Goal: Information Seeking & Learning: Check status

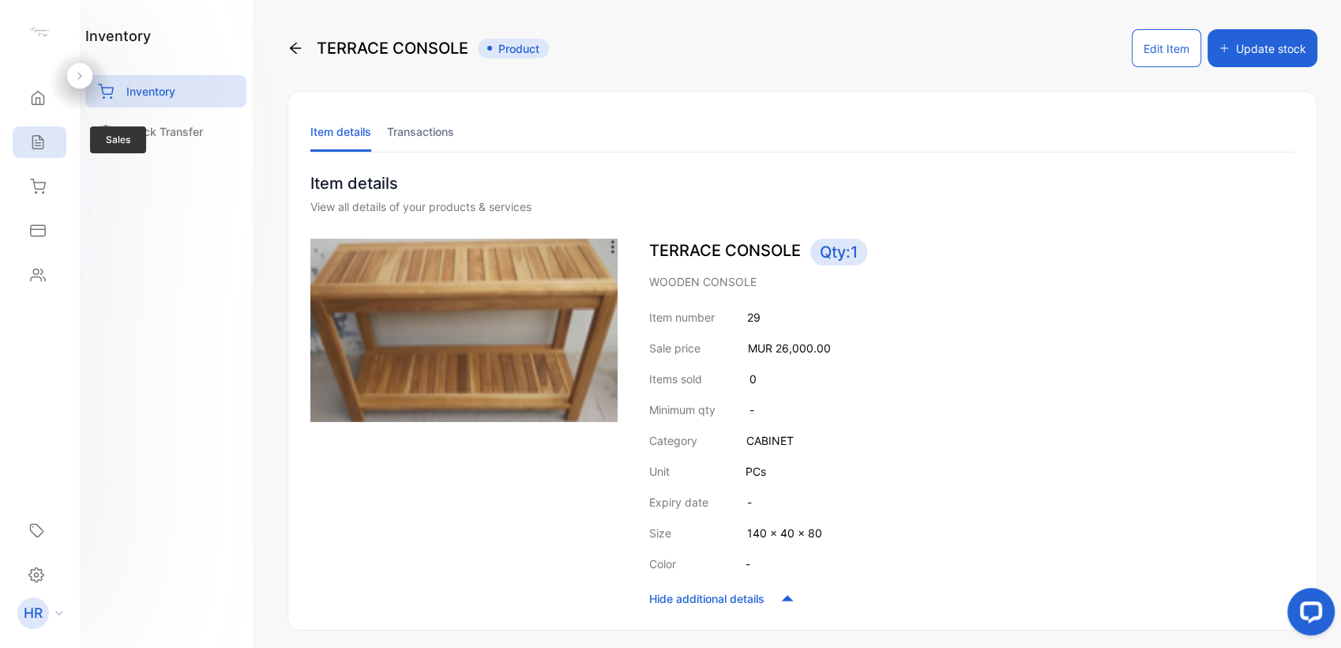
drag, startPoint x: 0, startPoint y: 0, endPoint x: 41, endPoint y: 141, distance: 146.5
click at [41, 141] on icon at bounding box center [38, 142] width 16 height 16
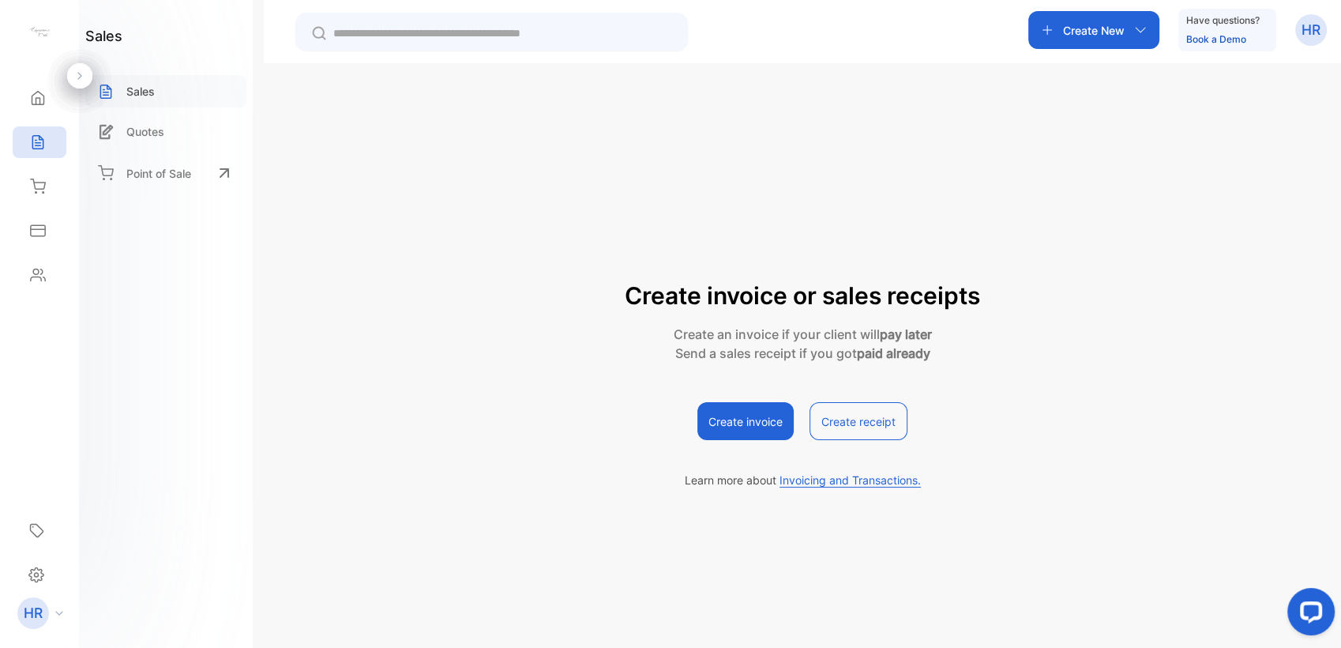
click at [132, 76] on div "Sales" at bounding box center [165, 91] width 161 height 32
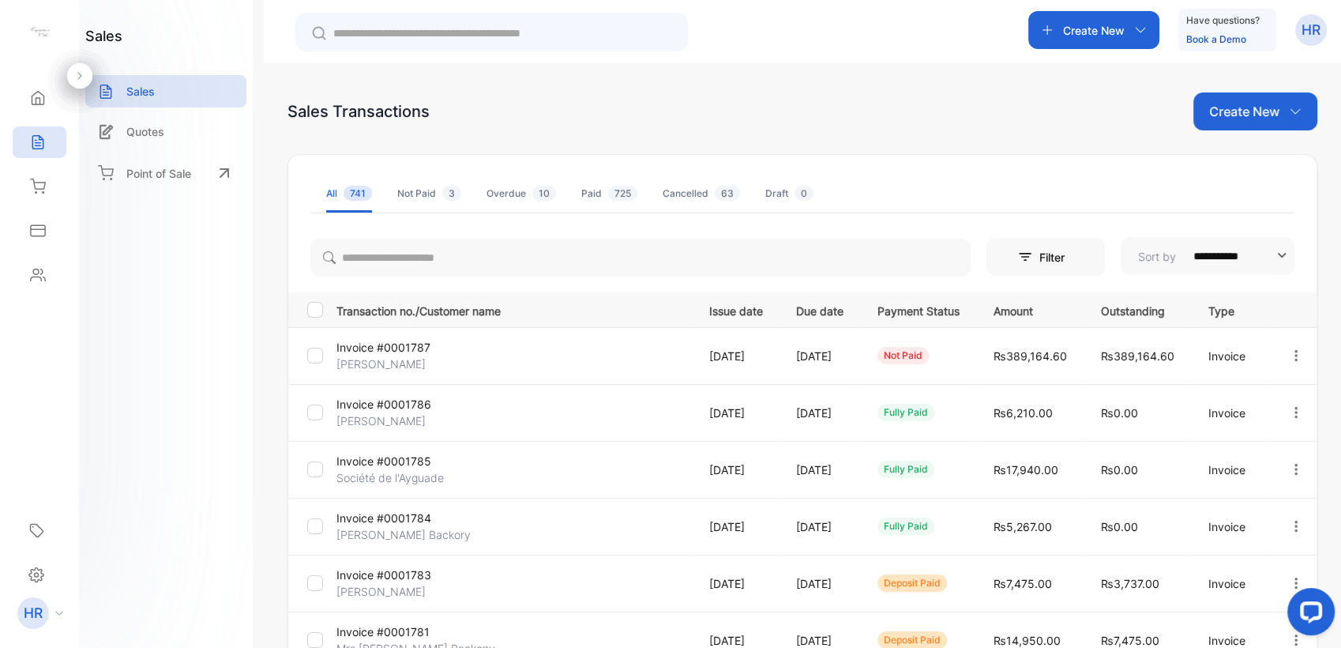
click at [393, 341] on p "Invoice #0001787" at bounding box center [395, 347] width 118 height 17
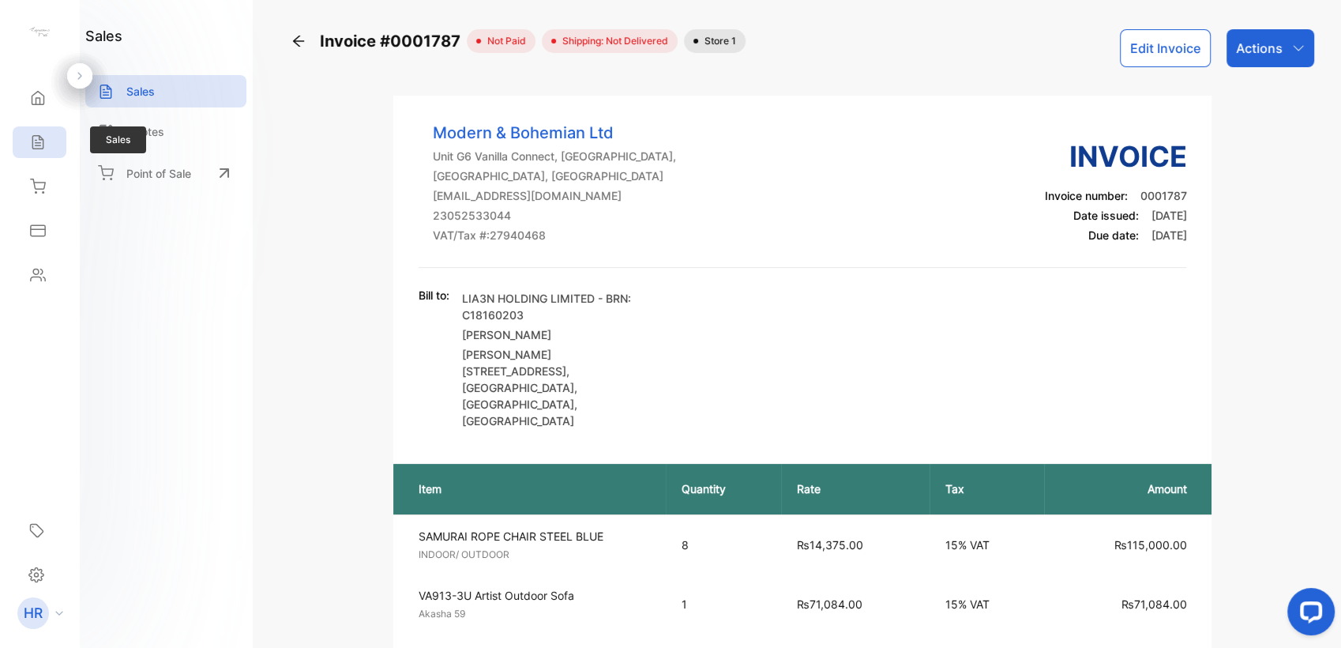
click at [39, 143] on icon at bounding box center [38, 142] width 16 height 16
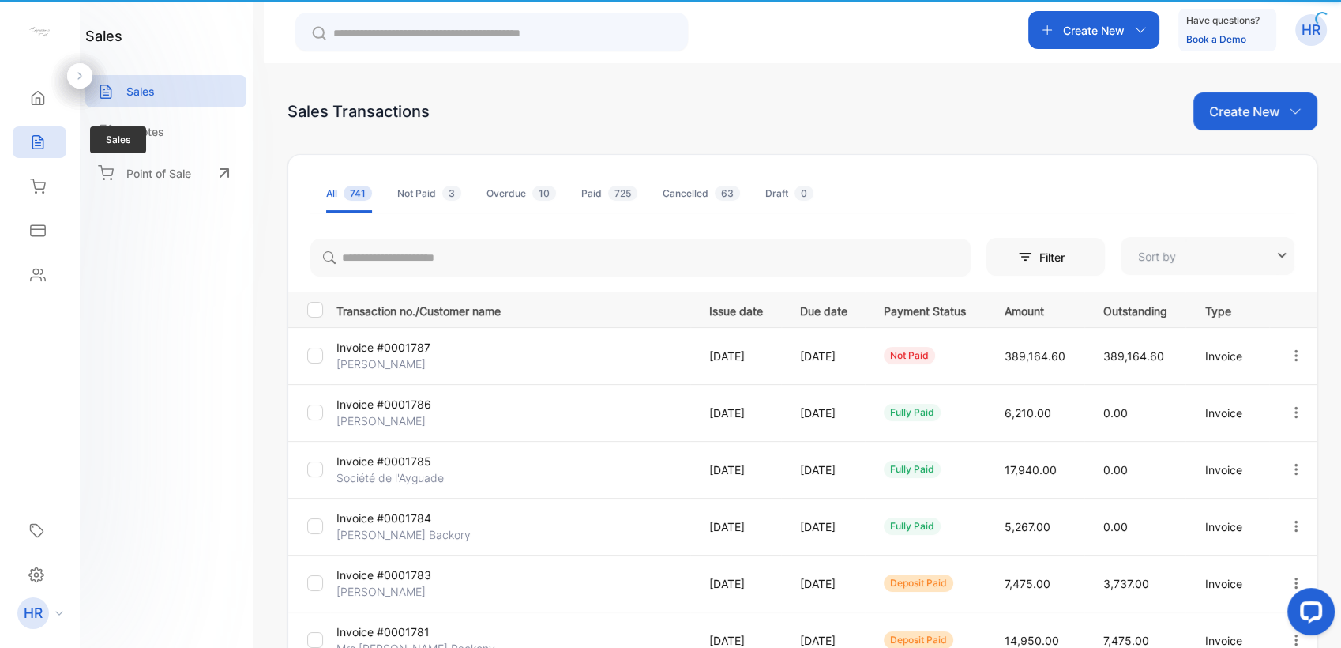
type input "**********"
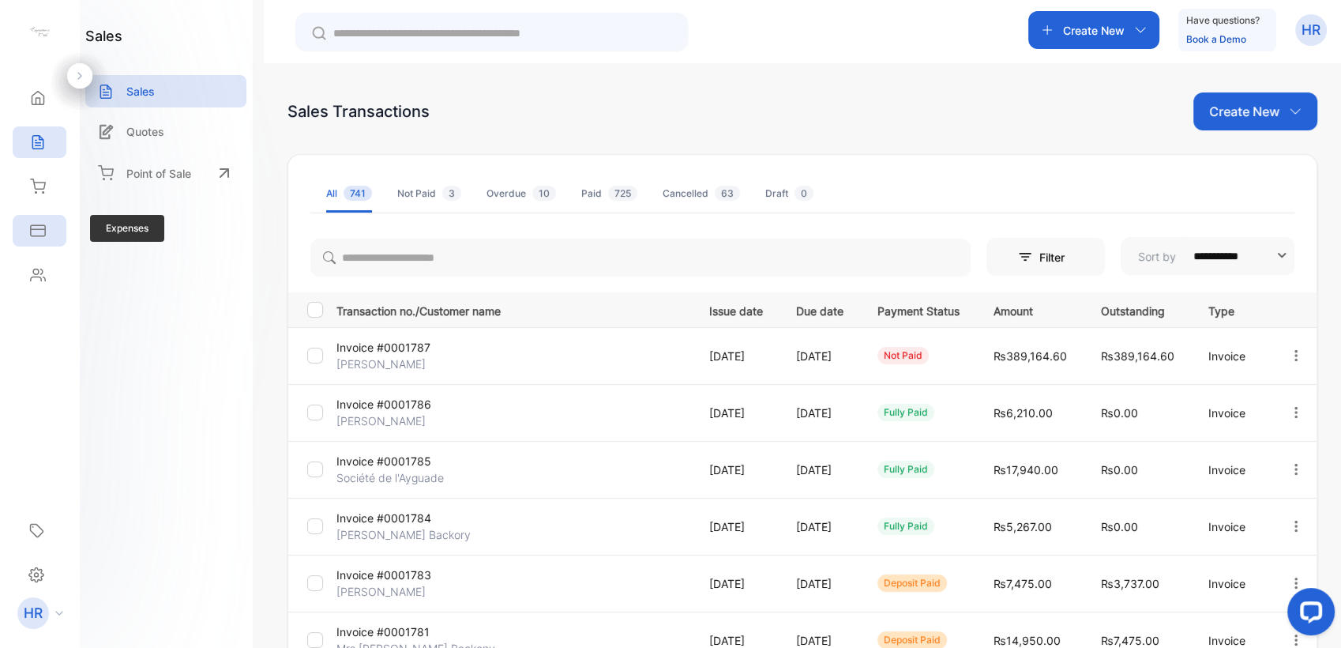
click at [43, 229] on icon at bounding box center [38, 230] width 14 height 10
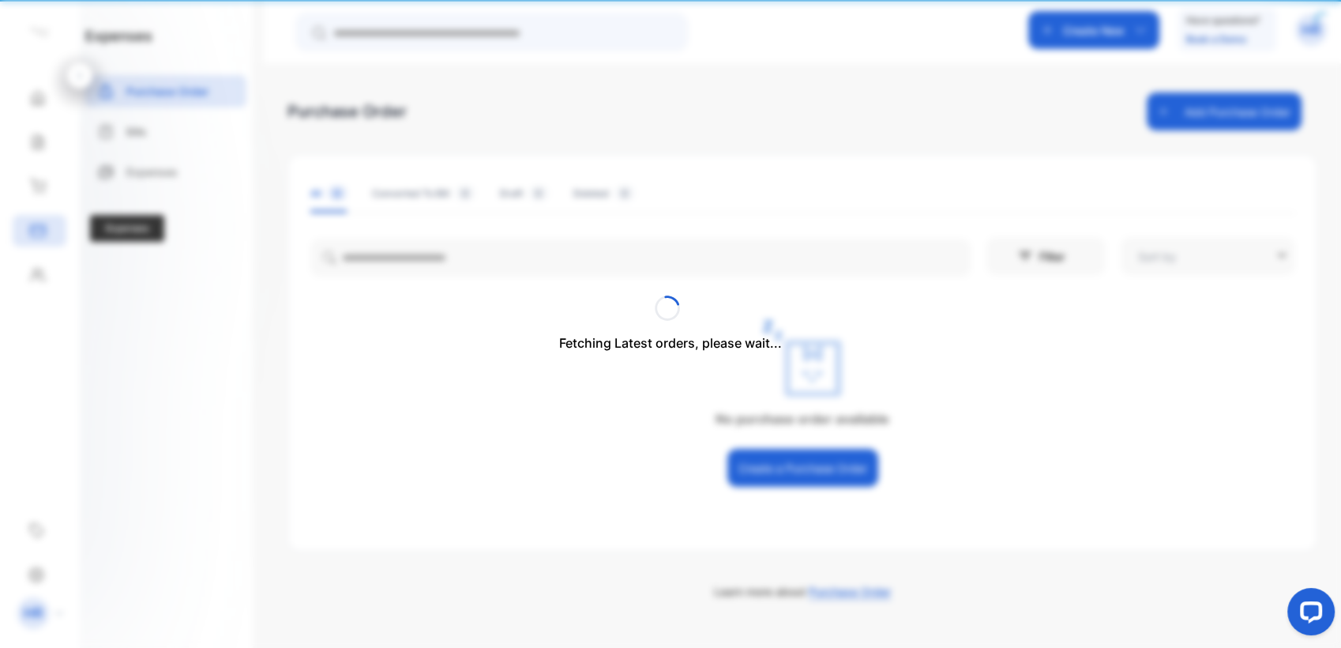
type input "**********"
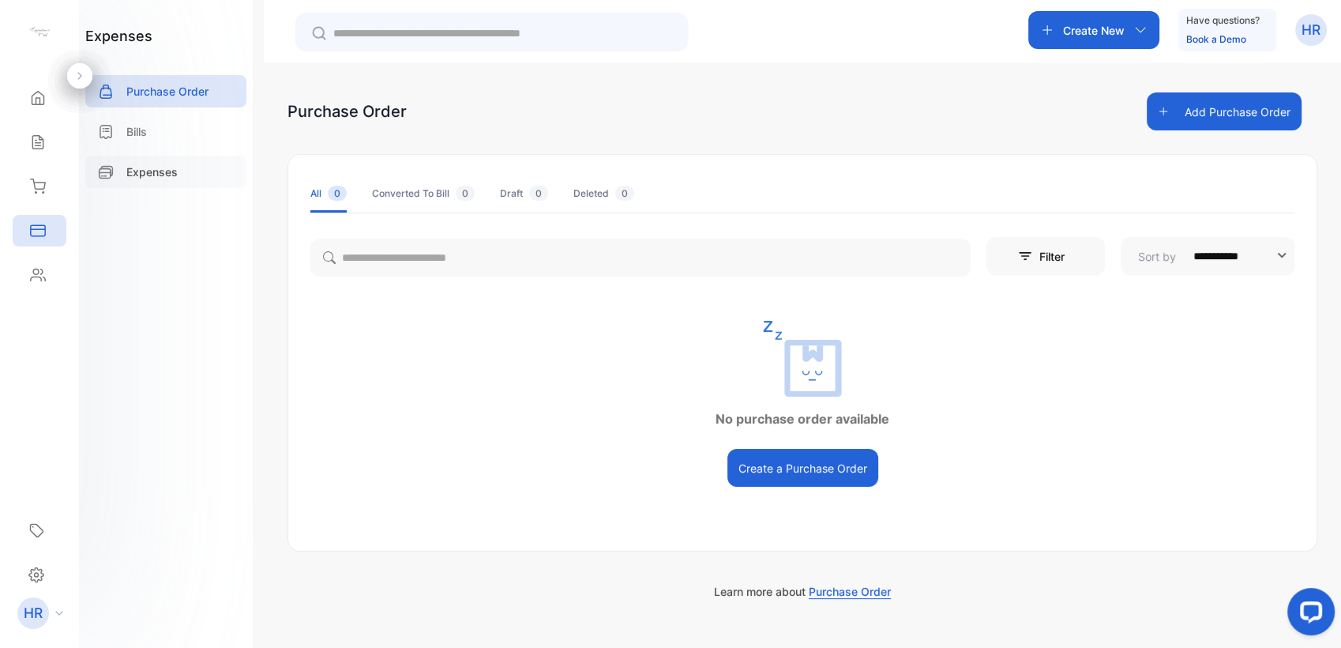
click at [153, 163] on p "Expenses" at bounding box center [151, 171] width 51 height 17
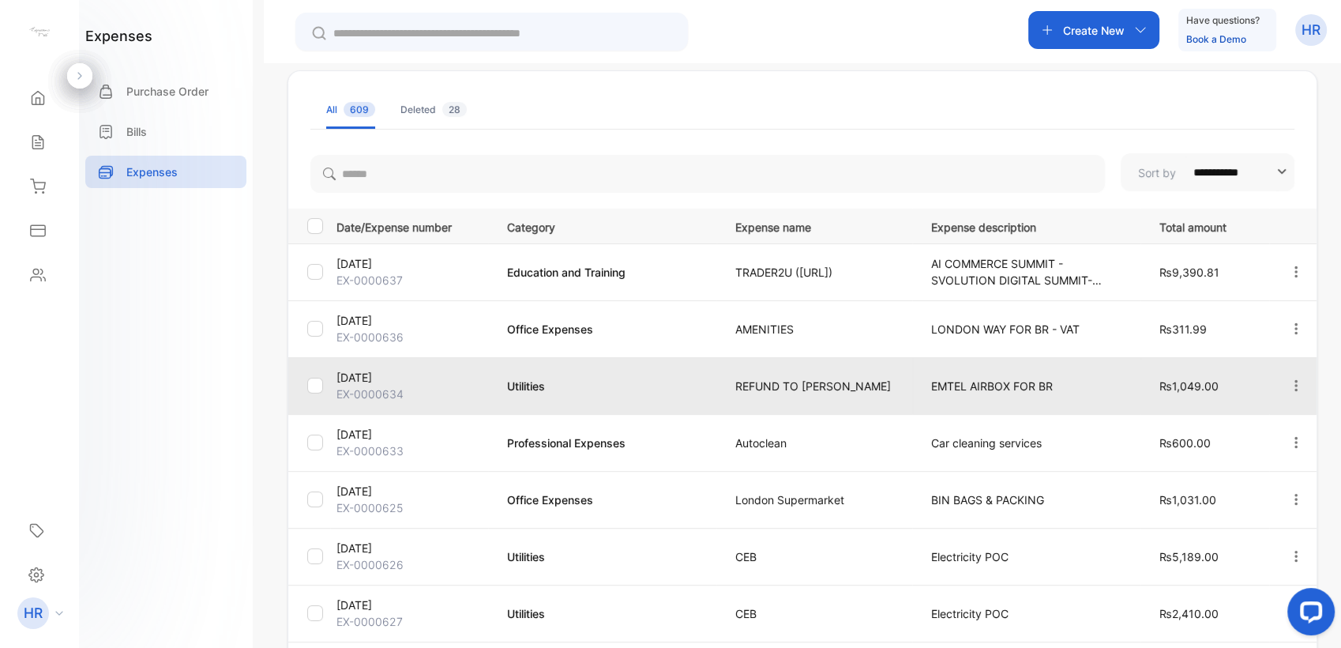
scroll to position [84, 0]
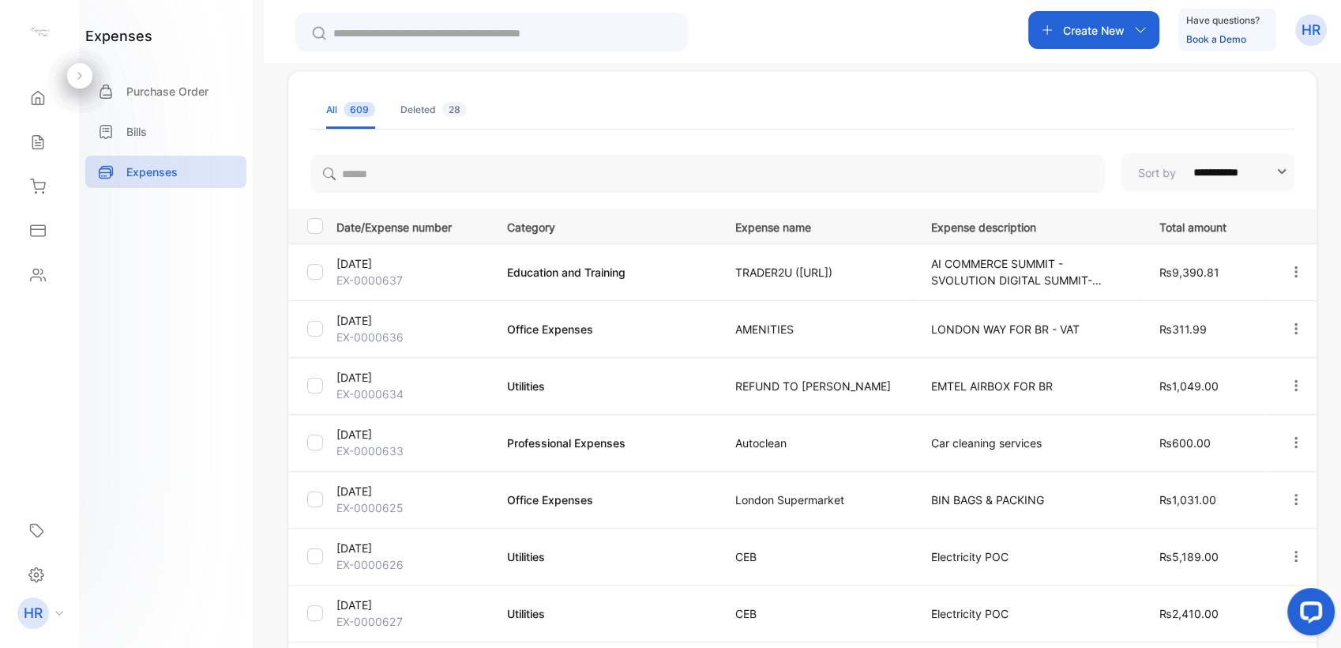
click at [435, 111] on div "Deleted 28" at bounding box center [433, 110] width 66 height 14
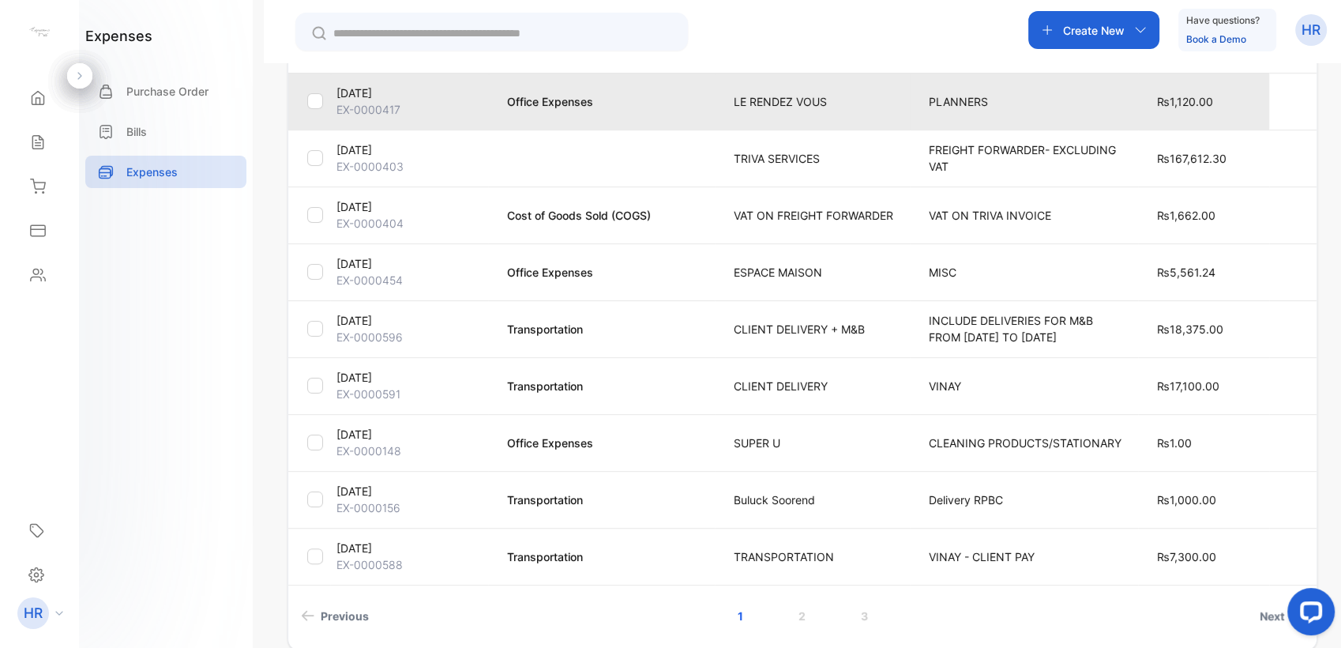
scroll to position [0, 0]
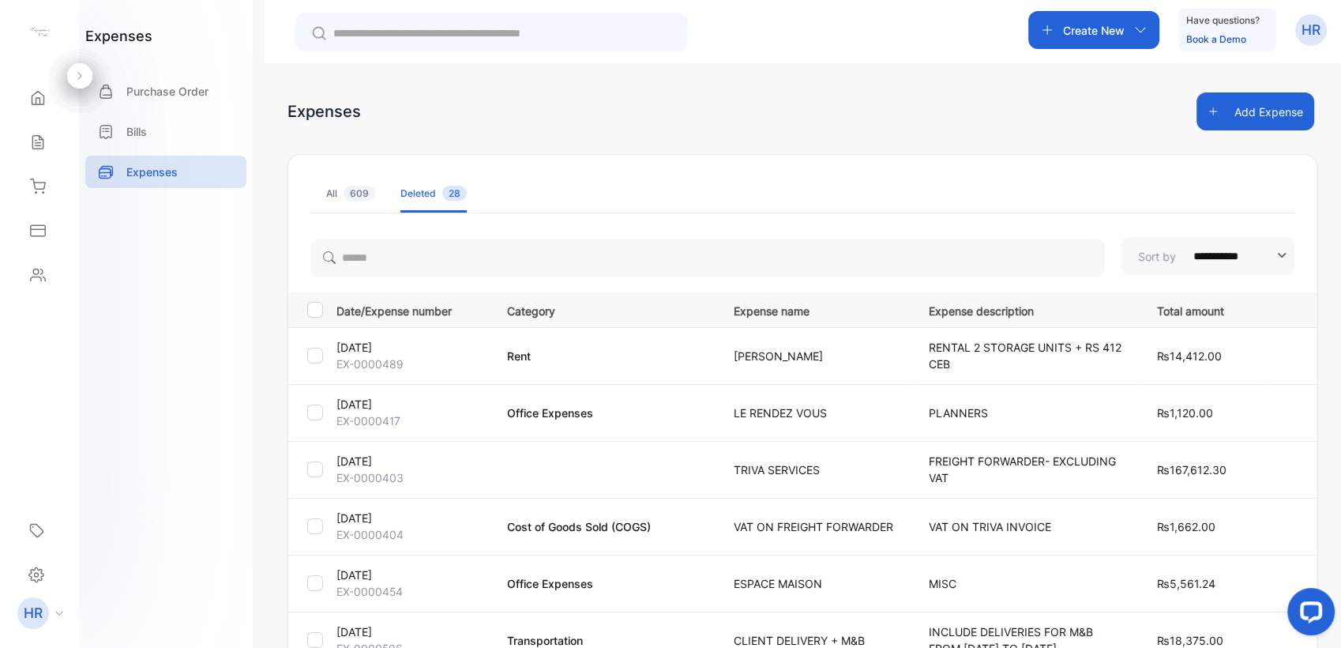
click at [349, 190] on span "609" at bounding box center [360, 193] width 32 height 15
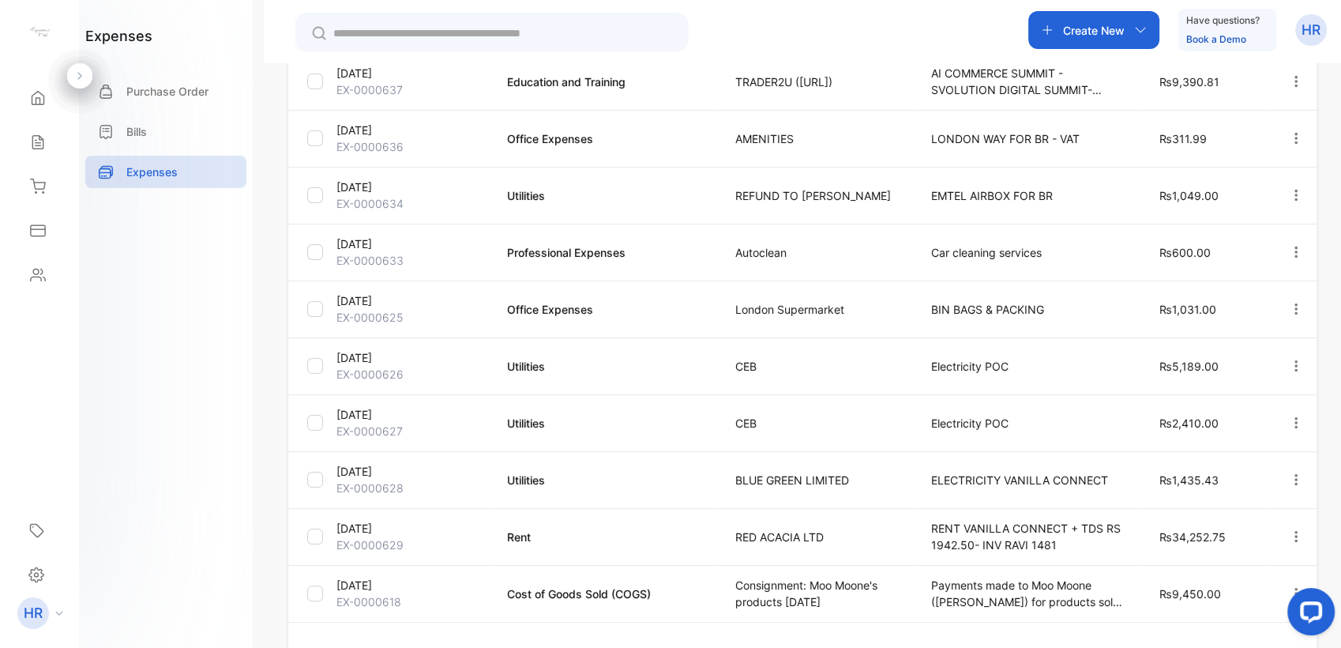
scroll to position [386, 0]
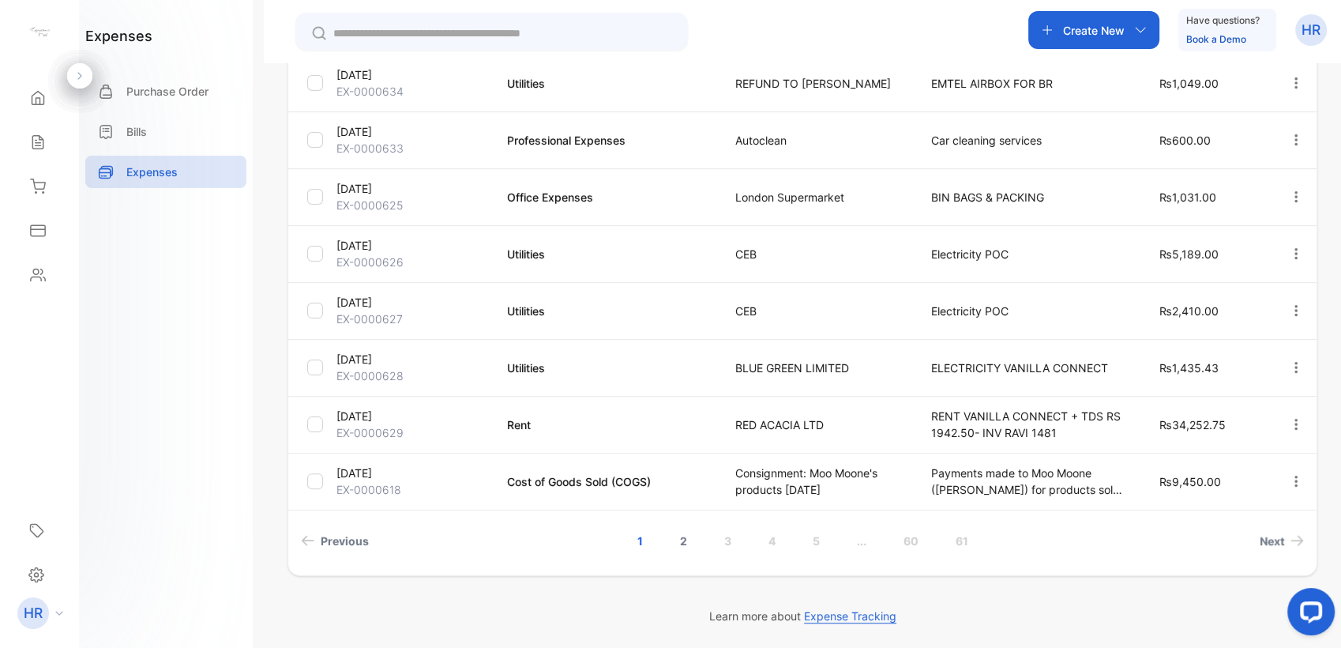
click at [680, 543] on link "2" at bounding box center [683, 540] width 45 height 29
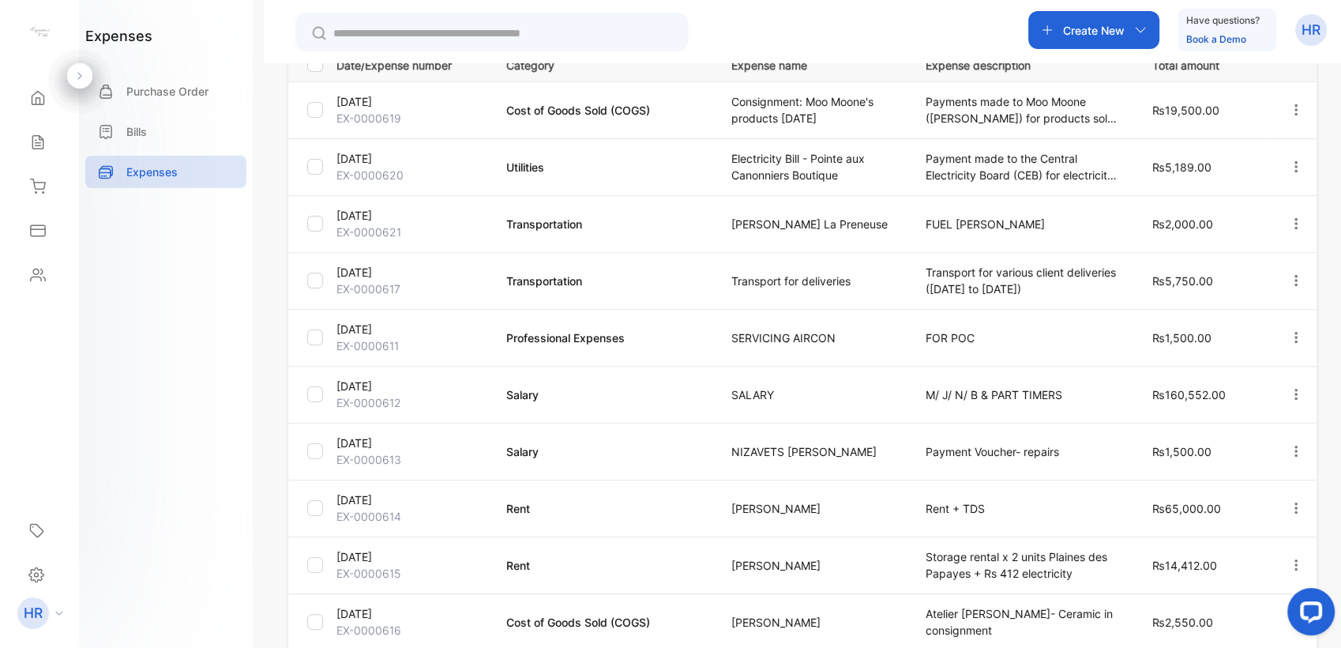
scroll to position [244, 0]
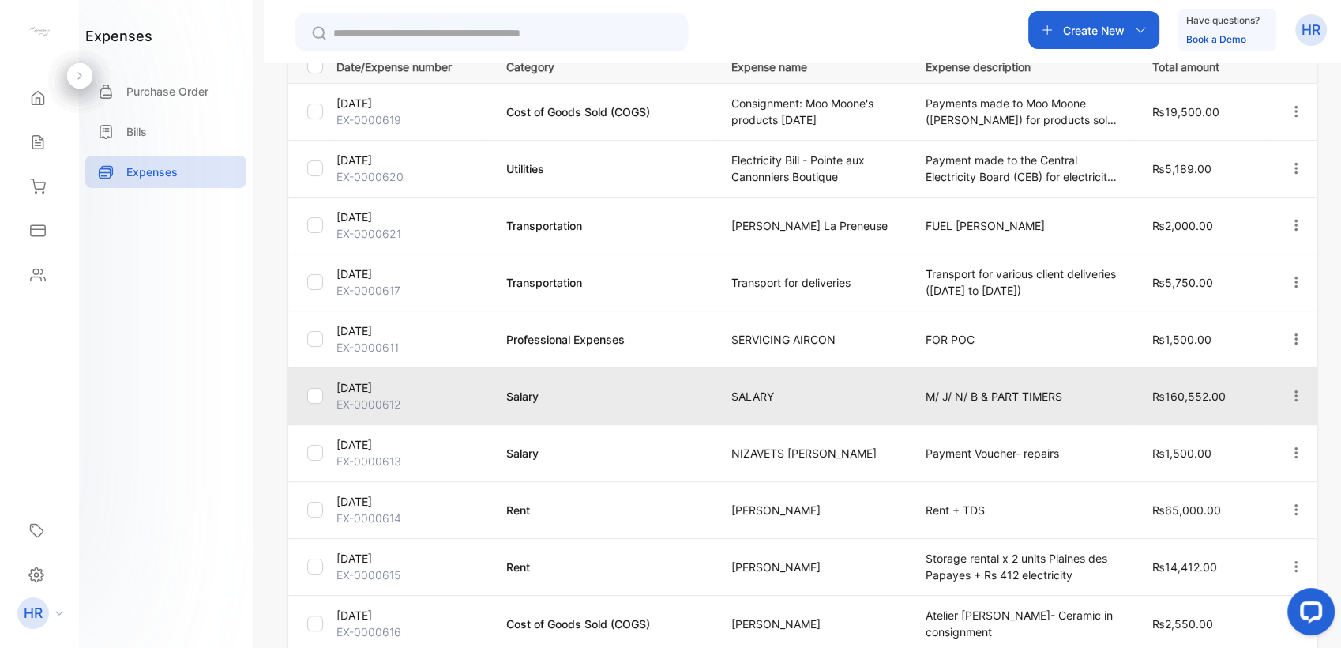
click at [531, 381] on td "Salary" at bounding box center [600, 395] width 226 height 57
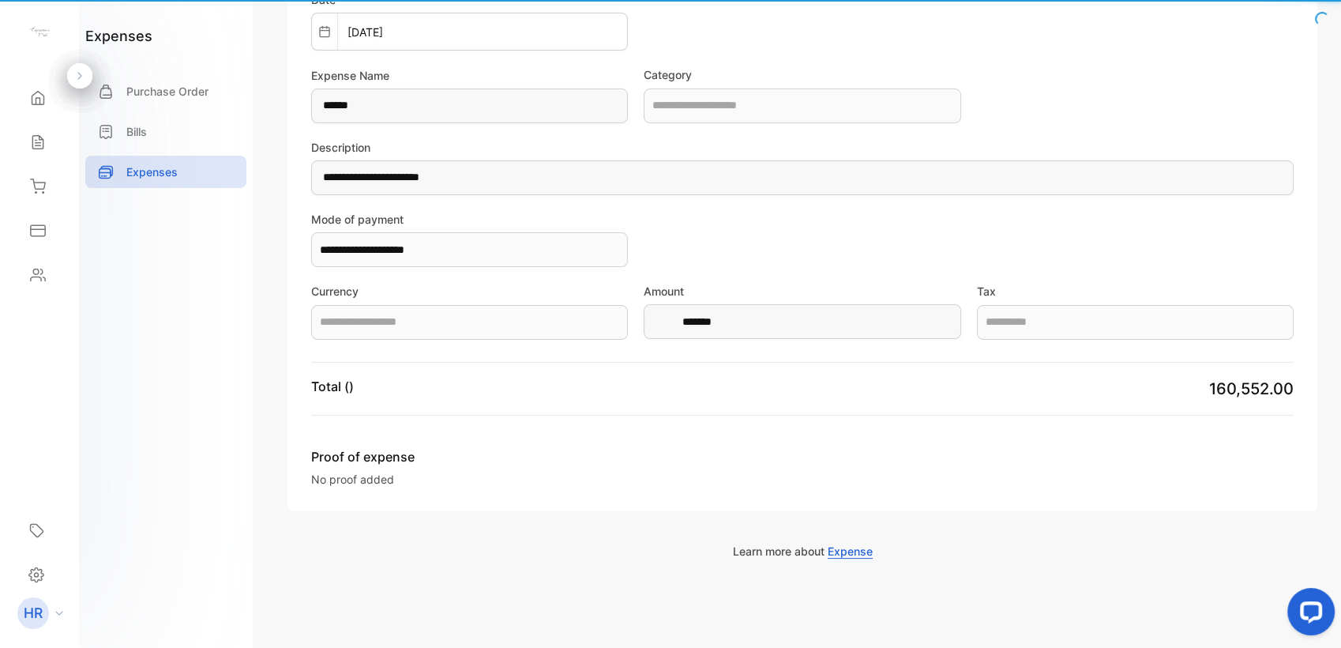
scroll to position [163, 0]
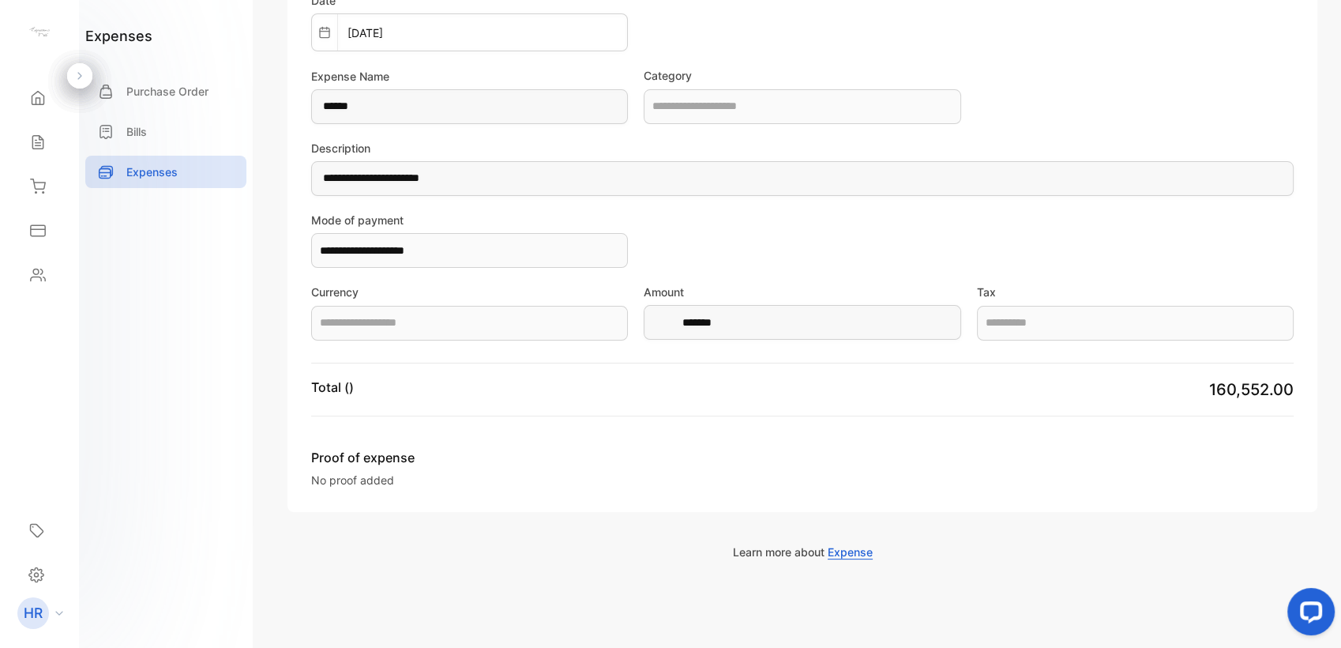
type input "**********"
type input "******"
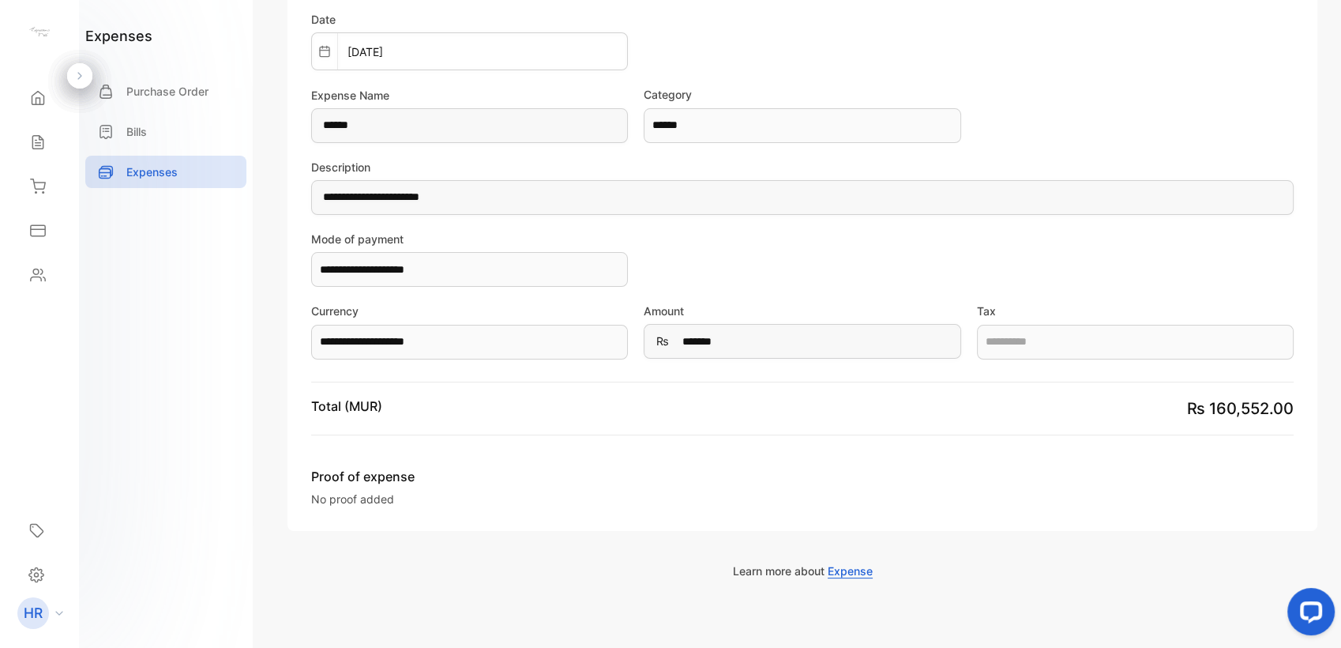
scroll to position [0, 0]
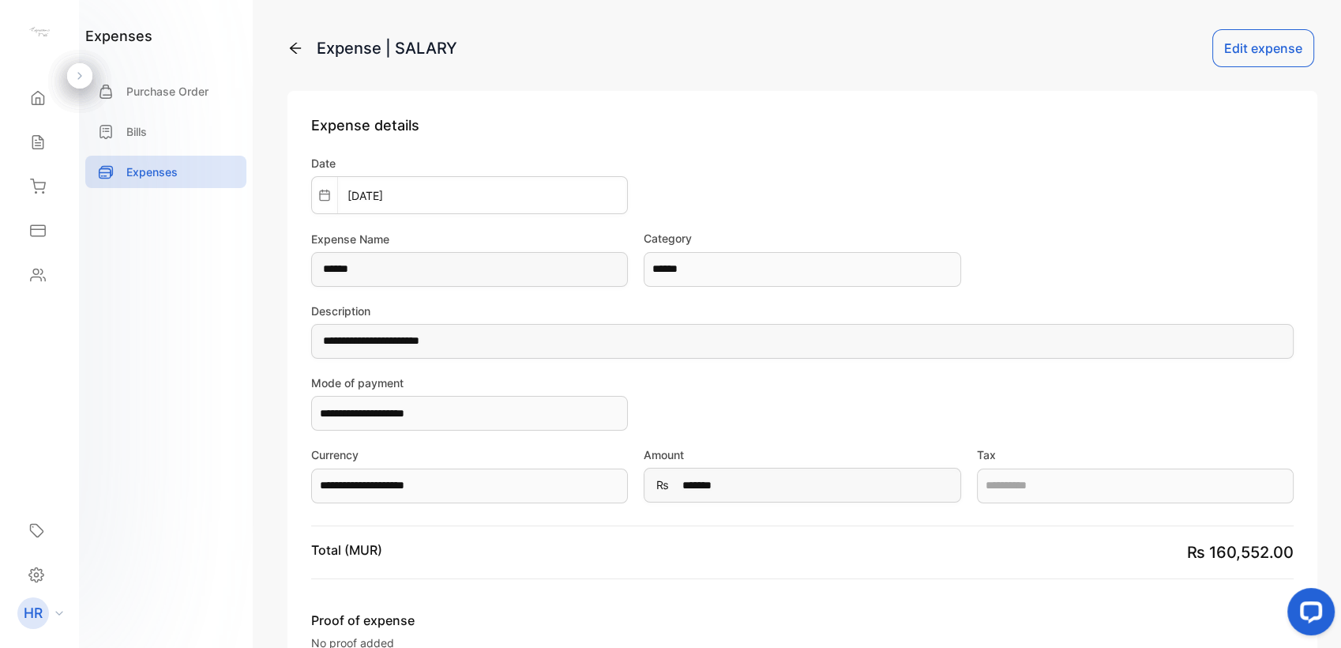
click at [288, 39] on div "Expense | SALARY" at bounding box center [372, 48] width 170 height 24
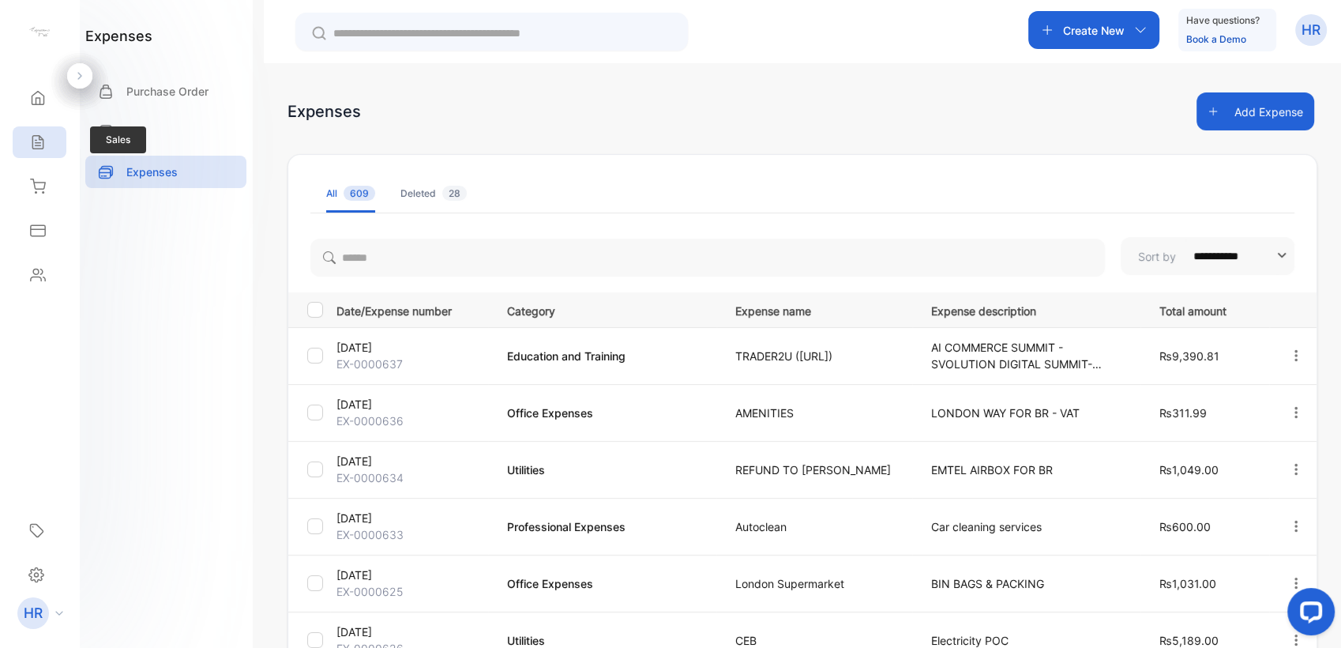
click at [19, 149] on div "Sales" at bounding box center [40, 142] width 54 height 32
